Goal: Task Accomplishment & Management: Manage account settings

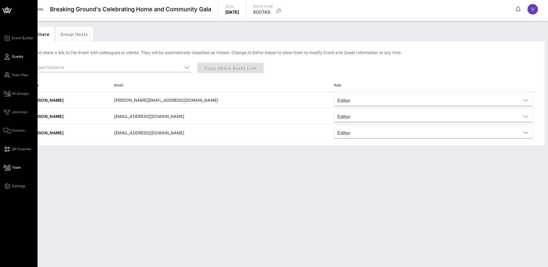
click at [15, 57] on span "Guests" at bounding box center [17, 56] width 11 height 5
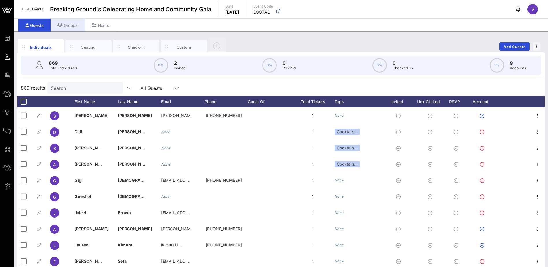
click at [66, 23] on div "Groups" at bounding box center [68, 25] width 34 height 13
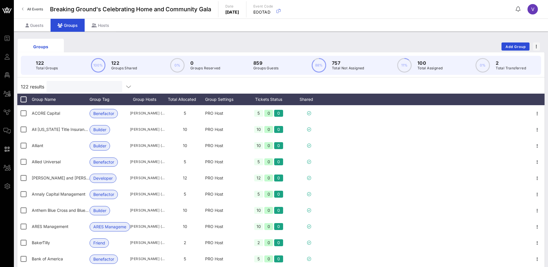
click at [60, 85] on input "text" at bounding box center [84, 87] width 68 height 8
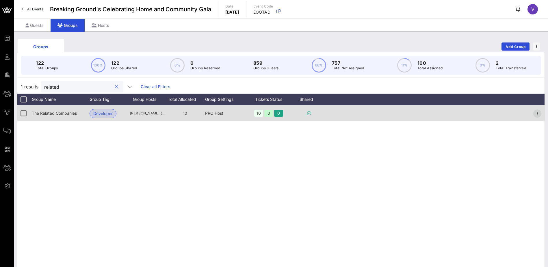
type input "related"
click at [537, 113] on icon "button" at bounding box center [537, 113] width 7 height 7
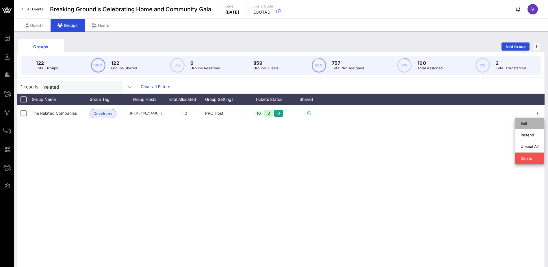
click at [527, 122] on div "Edit" at bounding box center [529, 123] width 18 height 5
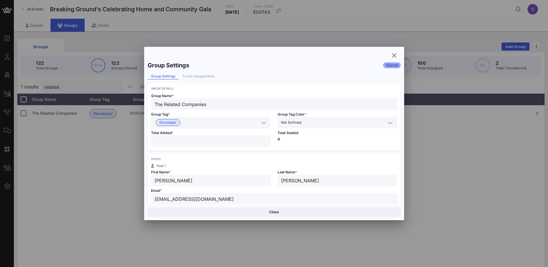
drag, startPoint x: 186, startPoint y: 178, endPoint x: 146, endPoint y: 178, distance: 39.6
click at [146, 178] on div "Group Settings Shared Group Settings Ticket Assignments Group Details Group Nam…" at bounding box center [274, 130] width 260 height 145
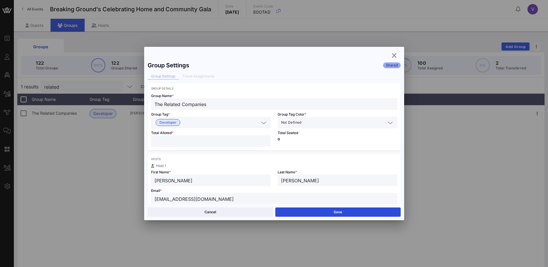
type input "[PERSON_NAME]"
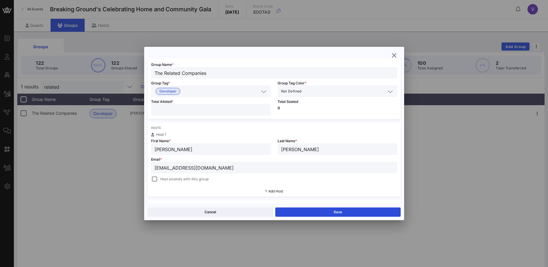
drag, startPoint x: 224, startPoint y: 200, endPoint x: 146, endPoint y: 199, distance: 78.3
click at [146, 199] on div "Group Settings Shared Group Settings Ticket Assignments Group Details Group Nam…" at bounding box center [274, 130] width 260 height 145
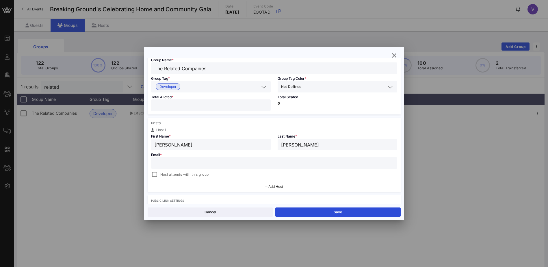
click at [192, 165] on input "text" at bounding box center [274, 163] width 239 height 8
paste input "[EMAIL_ADDRESS][DOMAIN_NAME]"
type input "[EMAIL_ADDRESS][DOMAIN_NAME]"
drag, startPoint x: 222, startPoint y: 163, endPoint x: 152, endPoint y: 161, distance: 70.5
click at [152, 161] on div "[EMAIL_ADDRESS][DOMAIN_NAME]" at bounding box center [274, 163] width 246 height 12
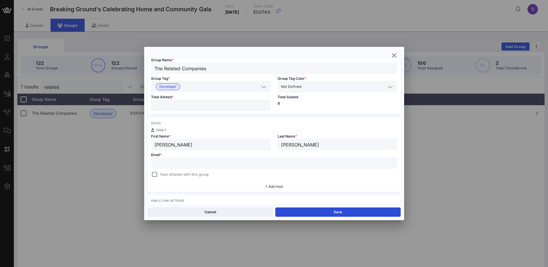
click at [167, 162] on input "text" at bounding box center [274, 163] width 239 height 8
paste input "[EMAIL_ADDRESS][DOMAIN_NAME]"
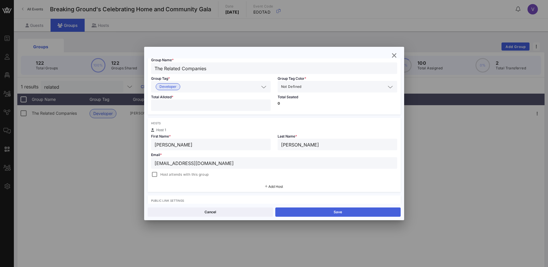
type input "[EMAIL_ADDRESS][DOMAIN_NAME]"
click at [328, 210] on button "Save" at bounding box center [337, 211] width 125 height 9
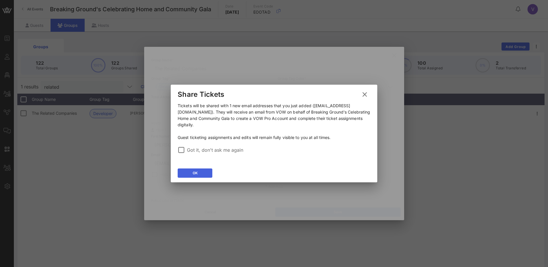
click at [196, 170] on icon at bounding box center [194, 172] width 5 height 5
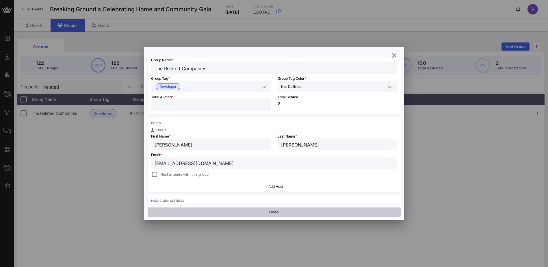
click at [274, 211] on button "Close" at bounding box center [274, 211] width 253 height 9
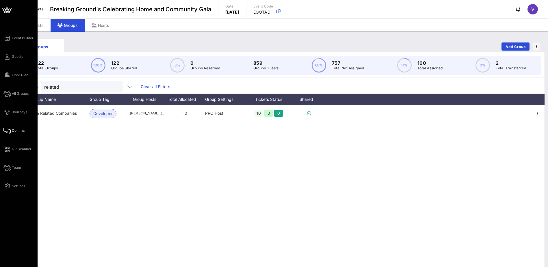
click at [15, 129] on span "Comms" at bounding box center [18, 130] width 13 height 5
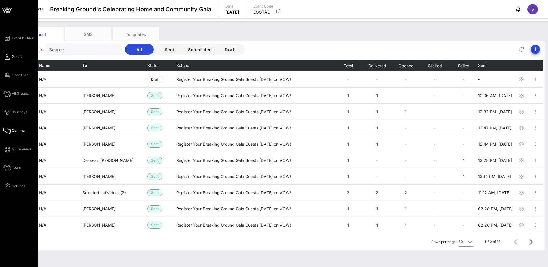
click at [14, 57] on span "Guests" at bounding box center [17, 56] width 11 height 5
